Goal: Find contact information: Find contact information

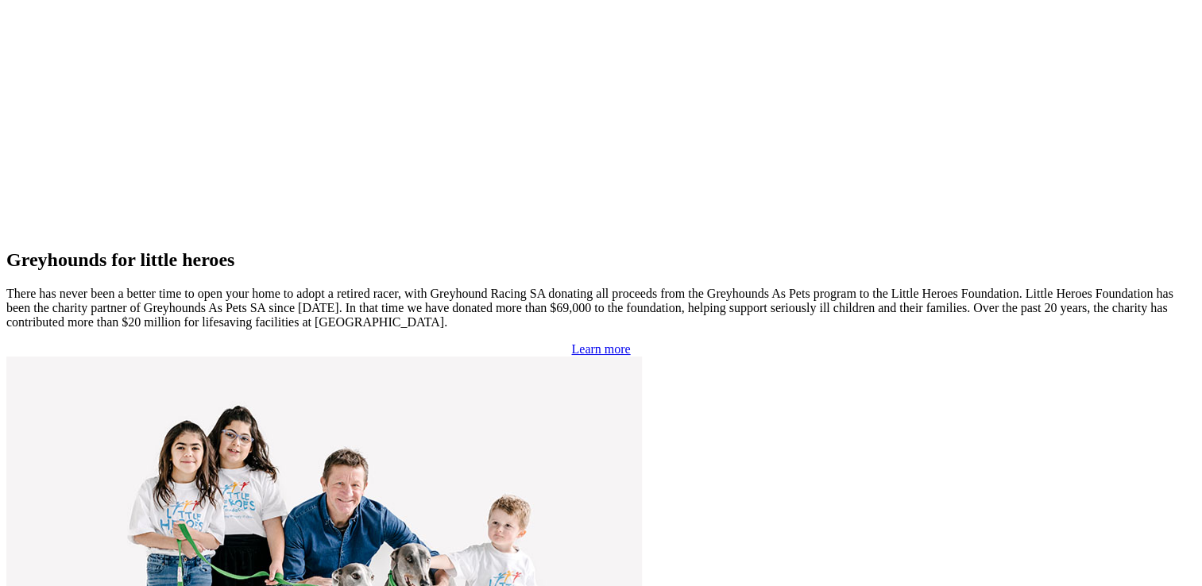
scroll to position [3369, 0]
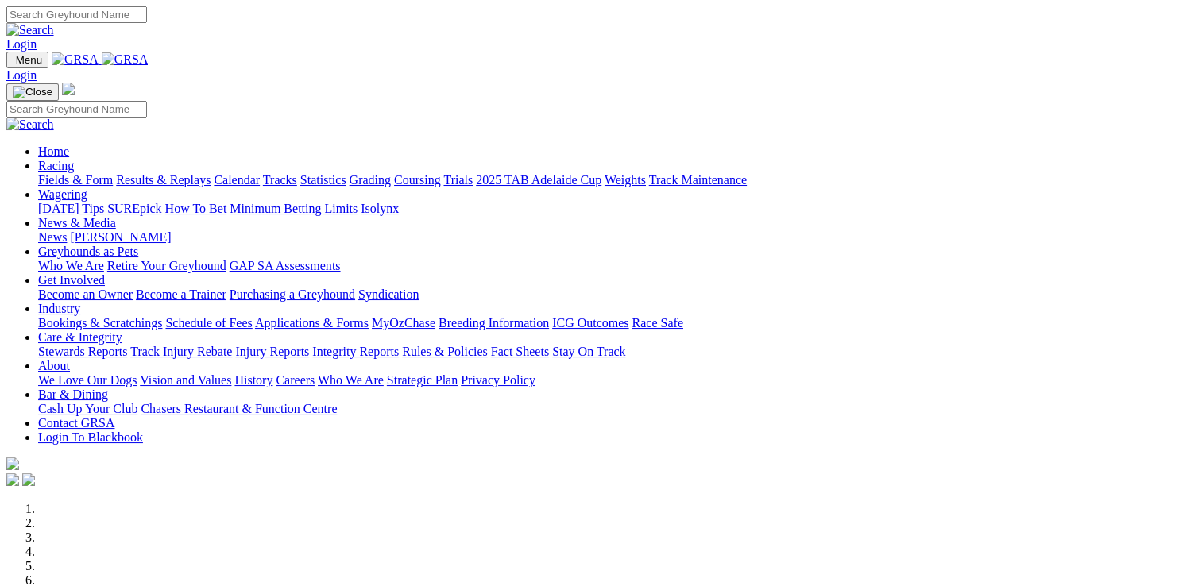
click at [70, 359] on link "About" at bounding box center [54, 366] width 32 height 14
click at [315, 373] on link "Careers" at bounding box center [295, 380] width 39 height 14
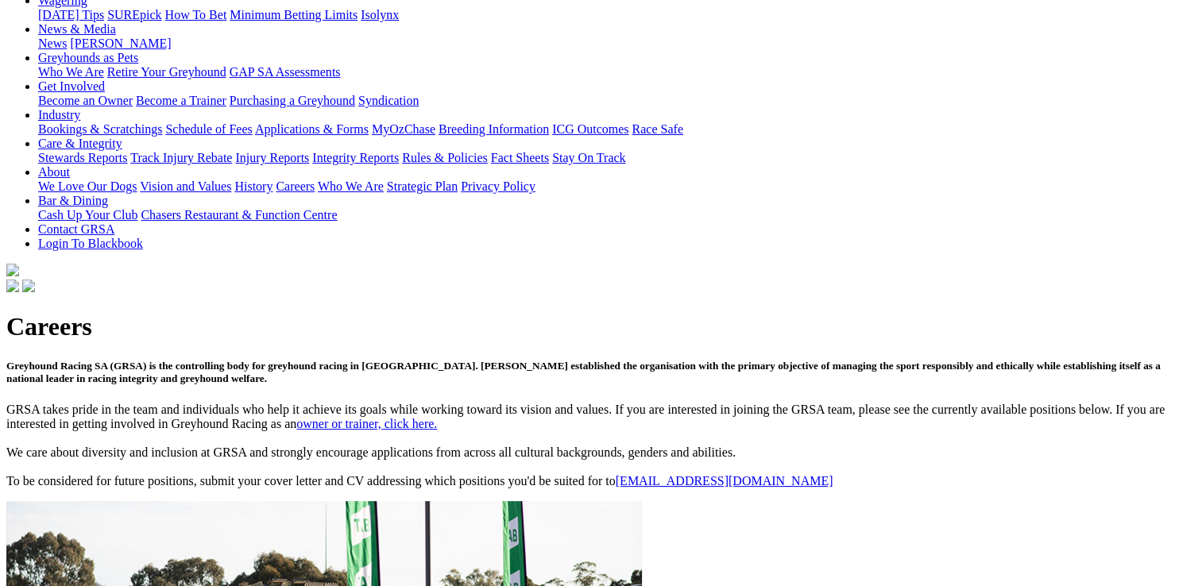
scroll to position [215, 0]
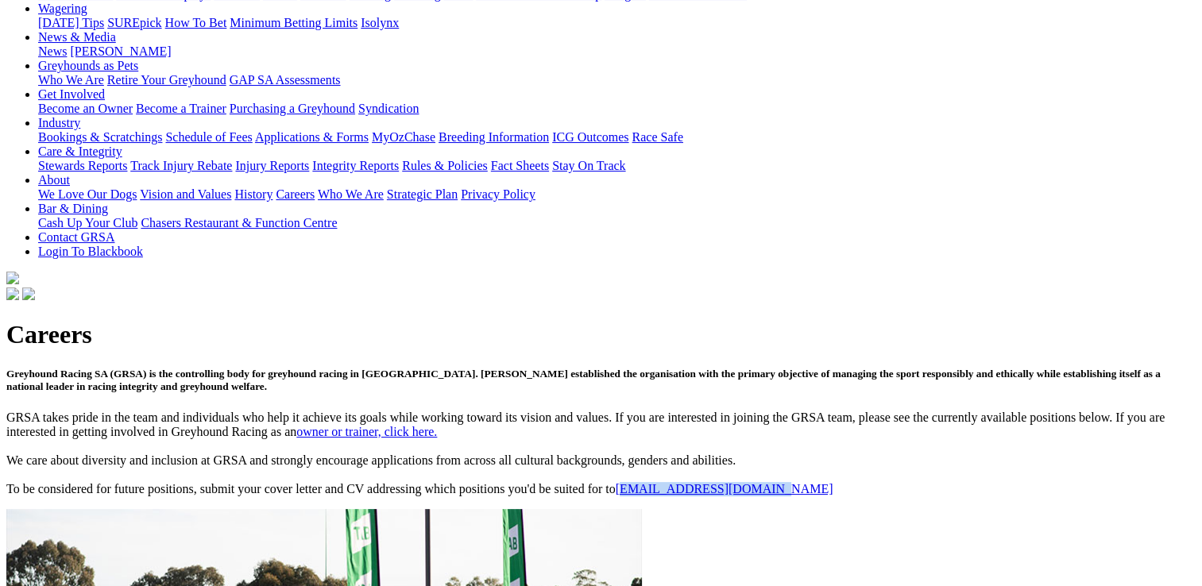
drag, startPoint x: 287, startPoint y: 273, endPoint x: 162, endPoint y: 269, distance: 124.8
click at [162, 411] on p "GRSA takes pride in the team and individuals who help it achieve its goals whil…" at bounding box center [600, 454] width 1189 height 86
copy link "ecruitment@grsa.com.au"
